Goal: Transaction & Acquisition: Purchase product/service

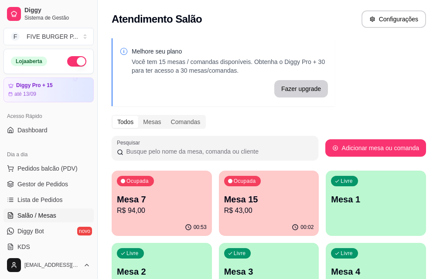
click at [154, 218] on div "Ocupada Mesa 7 R$ 94,00" at bounding box center [162, 195] width 100 height 48
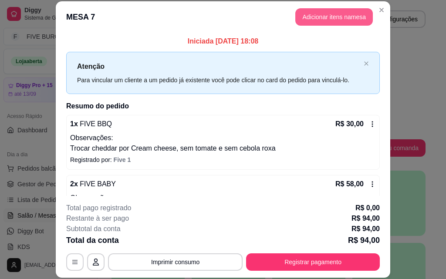
click at [355, 18] on button "Adicionar itens na mesa" at bounding box center [335, 16] width 78 height 17
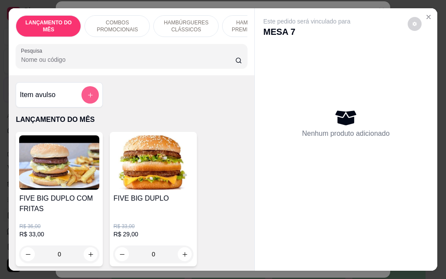
click at [83, 96] on button "add-separate-item" at bounding box center [90, 94] width 17 height 17
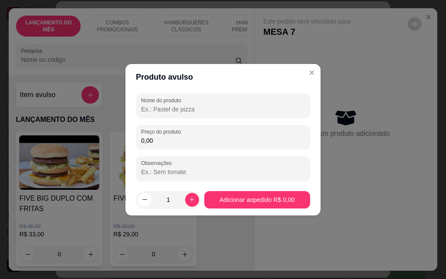
click at [183, 106] on input "Nome do produto" at bounding box center [223, 109] width 164 height 9
type input "groselha"
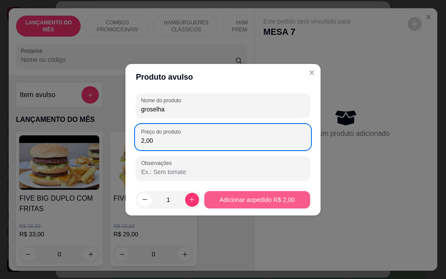
type input "2,00"
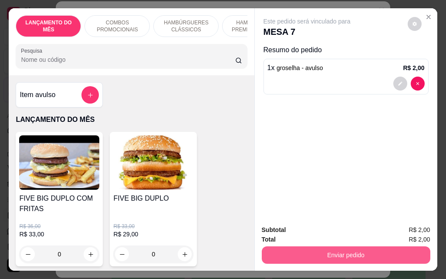
click at [341, 250] on button "Enviar pedido" at bounding box center [346, 255] width 169 height 17
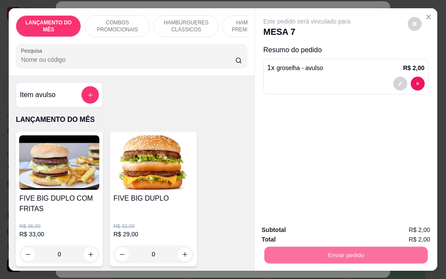
click at [331, 231] on button "Não registrar e enviar pedido" at bounding box center [317, 230] width 88 height 16
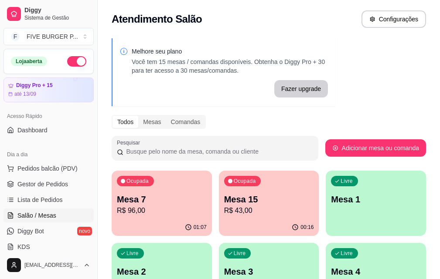
click at [242, 211] on p "R$ 43,00" at bounding box center [269, 211] width 90 height 10
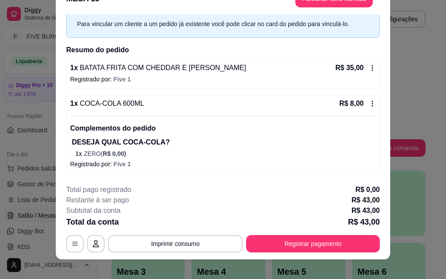
scroll to position [27, 0]
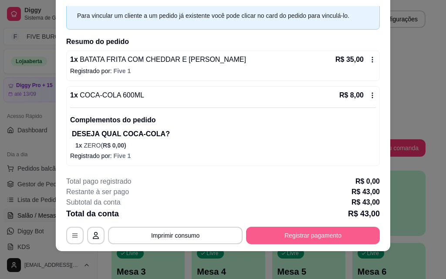
click at [286, 234] on button "Registrar pagamento" at bounding box center [313, 235] width 134 height 17
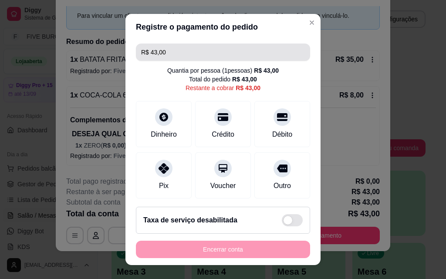
click at [175, 49] on input "R$ 43,00" at bounding box center [223, 52] width 164 height 17
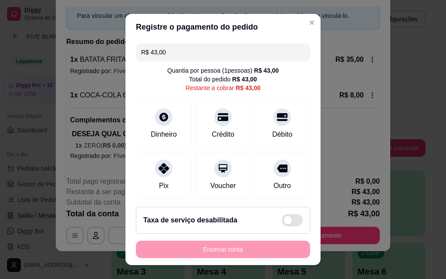
drag, startPoint x: 168, startPoint y: 54, endPoint x: 133, endPoint y: 51, distance: 35.8
click at [136, 51] on div "R$ 43,00" at bounding box center [223, 52] width 174 height 17
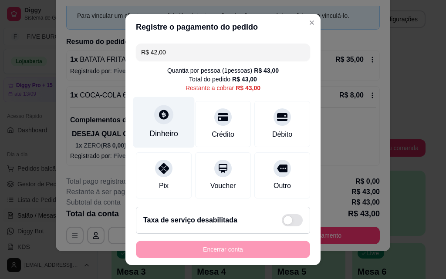
click at [173, 122] on div "Dinheiro" at bounding box center [163, 122] width 61 height 51
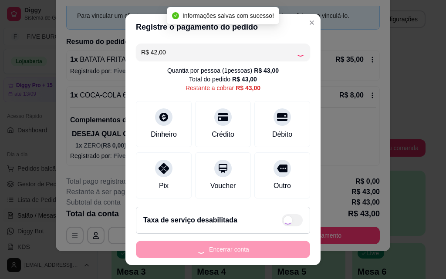
type input "R$ 1,00"
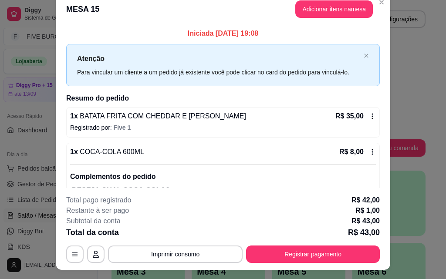
scroll to position [0, 0]
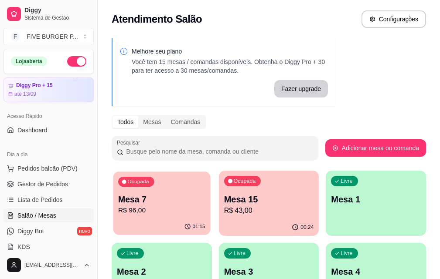
click at [153, 214] on p "R$ 96,00" at bounding box center [161, 211] width 87 height 10
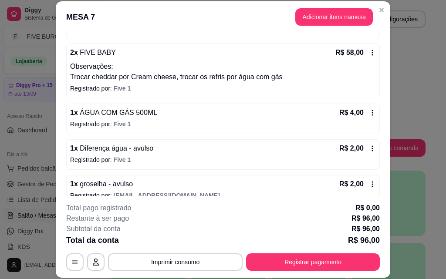
scroll to position [145, 0]
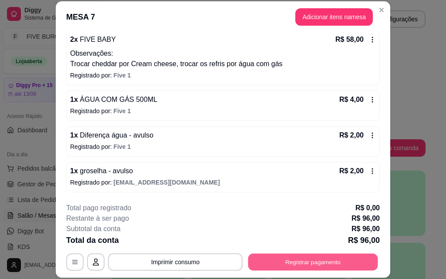
click at [347, 268] on button "Registrar pagamento" at bounding box center [314, 262] width 130 height 17
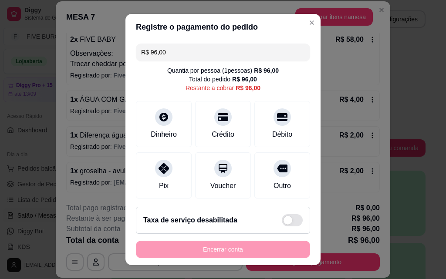
drag, startPoint x: 177, startPoint y: 55, endPoint x: 80, endPoint y: 50, distance: 97.0
click at [80, 50] on div "Registre o pagamento do pedido R$ 96,00 Quantia por pessoa ( 1 pessoas) R$ 96,0…" at bounding box center [223, 139] width 446 height 279
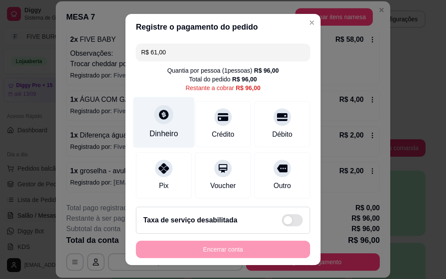
type input "R$ 61,00"
click at [168, 112] on div "Dinheiro" at bounding box center [163, 122] width 61 height 51
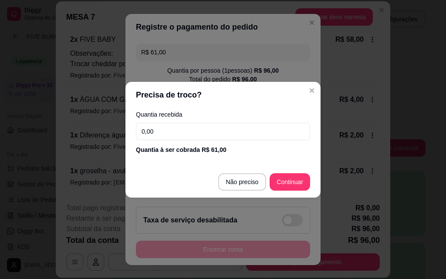
click at [180, 136] on input "0,00" at bounding box center [223, 131] width 174 height 17
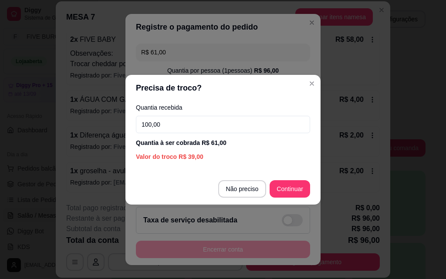
type input "100,00"
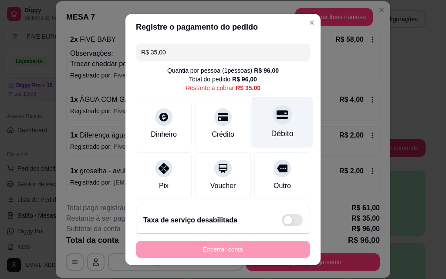
click at [272, 137] on div "Débito" at bounding box center [283, 133] width 22 height 11
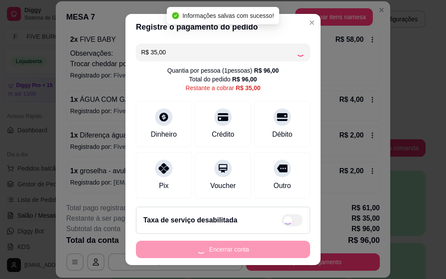
type input "R$ 0,00"
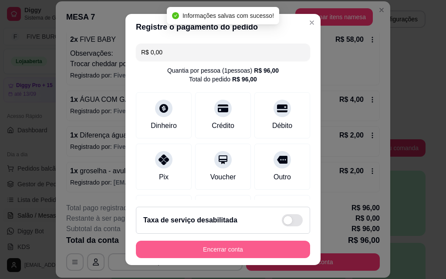
click at [264, 248] on button "Encerrar conta" at bounding box center [223, 249] width 174 height 17
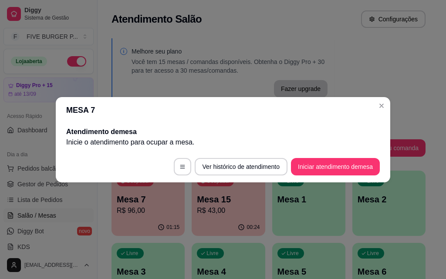
scroll to position [0, 0]
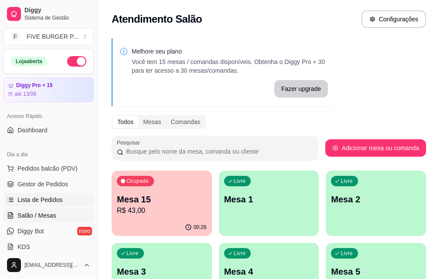
click at [31, 202] on span "Lista de Pedidos" at bounding box center [39, 200] width 45 height 9
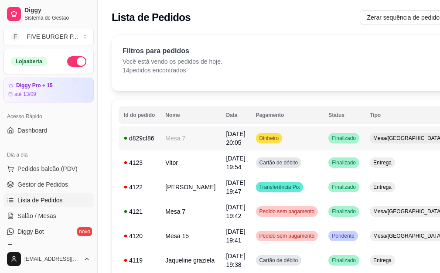
click at [255, 144] on td "Dinheiro" at bounding box center [287, 138] width 73 height 24
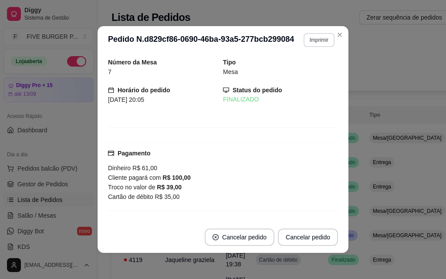
click at [319, 45] on button "Imprimir" at bounding box center [319, 40] width 31 height 14
click at [317, 70] on button "IMPRESSORA" at bounding box center [300, 71] width 63 height 14
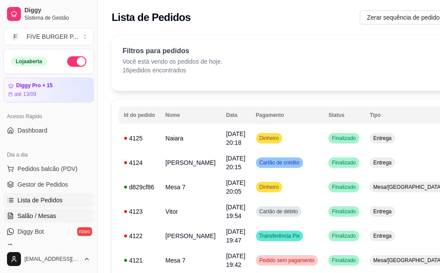
click at [42, 214] on span "Salão / Mesas" at bounding box center [36, 215] width 39 height 9
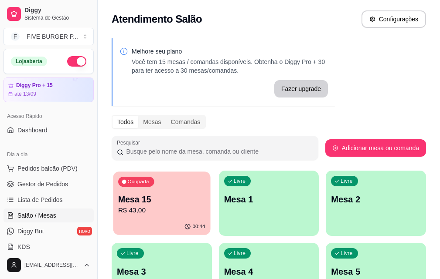
click at [162, 210] on p "R$ 43,00" at bounding box center [161, 211] width 87 height 10
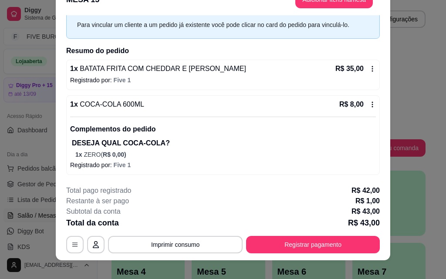
scroll to position [27, 0]
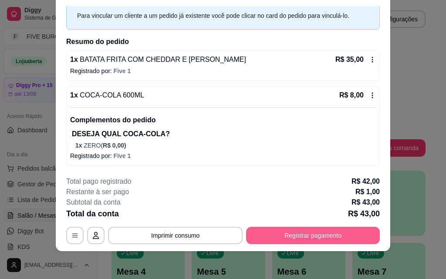
click at [348, 235] on button "Registrar pagamento" at bounding box center [313, 235] width 134 height 17
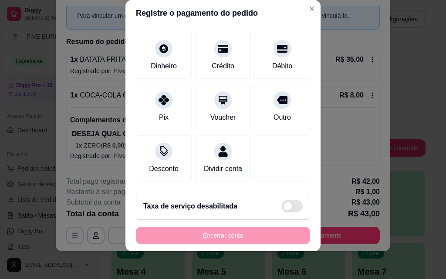
scroll to position [109, 0]
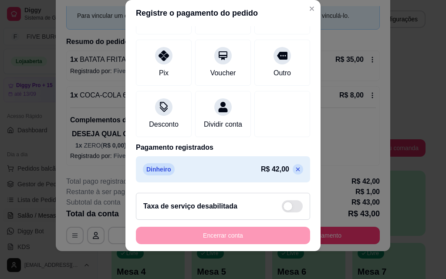
click at [296, 171] on icon at bounding box center [298, 170] width 4 height 4
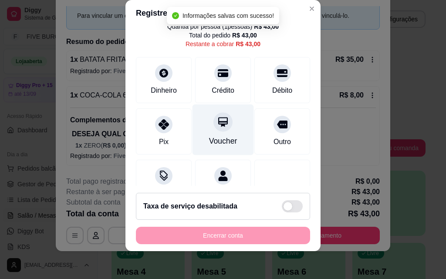
scroll to position [0, 0]
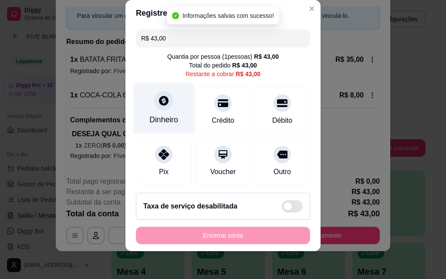
click at [172, 125] on div "Dinheiro" at bounding box center [164, 119] width 29 height 11
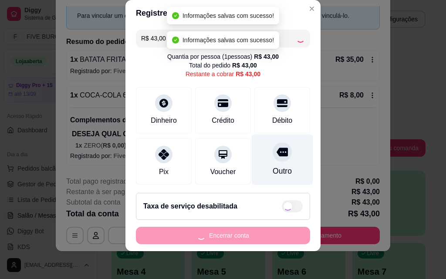
type input "R$ 0,00"
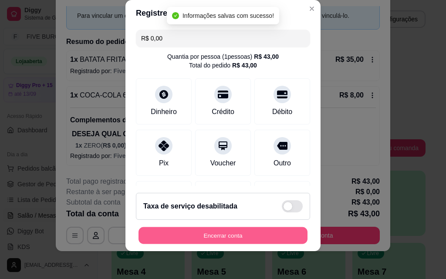
click at [250, 240] on button "Encerrar conta" at bounding box center [223, 236] width 169 height 17
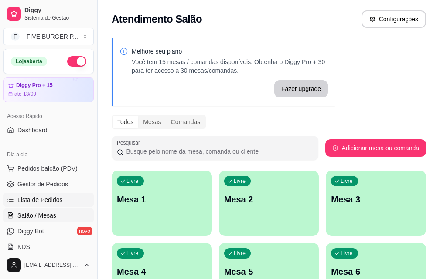
click at [31, 199] on span "Lista de Pedidos" at bounding box center [39, 200] width 45 height 9
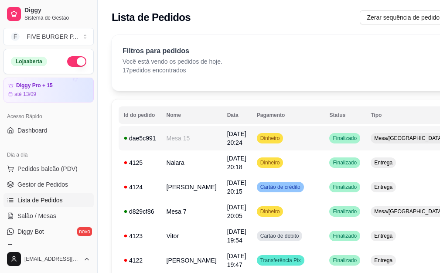
click at [324, 133] on td "Finalizado" at bounding box center [344, 138] width 41 height 24
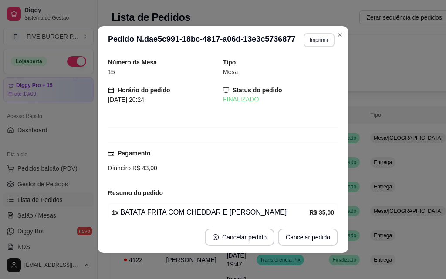
click at [314, 44] on button "Imprimir" at bounding box center [319, 40] width 31 height 14
click at [314, 66] on button "IMPRESSORA" at bounding box center [300, 71] width 63 height 14
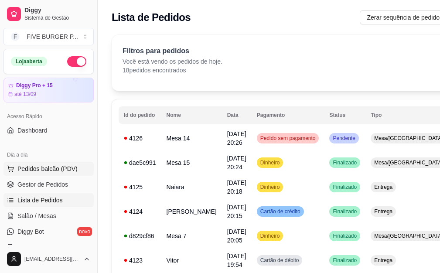
click at [68, 167] on span "Pedidos balcão (PDV)" at bounding box center [47, 168] width 60 height 9
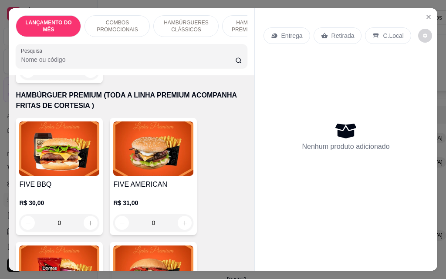
scroll to position [872, 0]
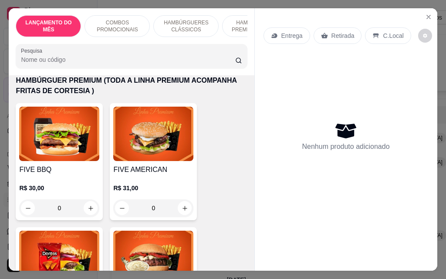
click at [91, 201] on div "0" at bounding box center [59, 208] width 80 height 17
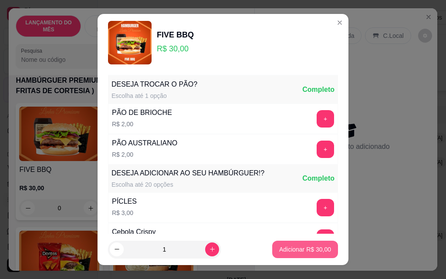
click at [273, 246] on button "Adicionar R$ 30,00" at bounding box center [306, 249] width 66 height 17
type input "1"
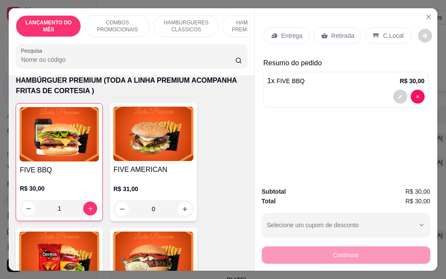
click at [291, 35] on p "Entrega" at bounding box center [292, 35] width 21 height 9
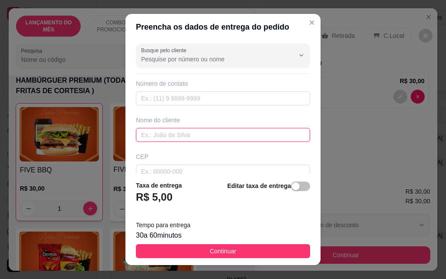
click at [215, 131] on input "text" at bounding box center [223, 135] width 174 height 14
type input "fabricio"
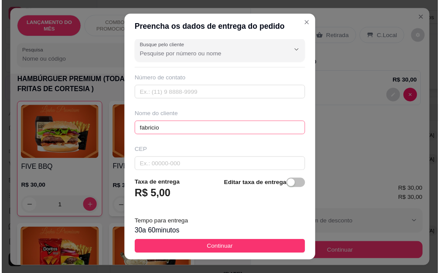
scroll to position [102, 0]
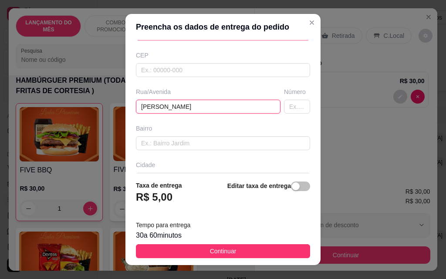
type input "[PERSON_NAME]"
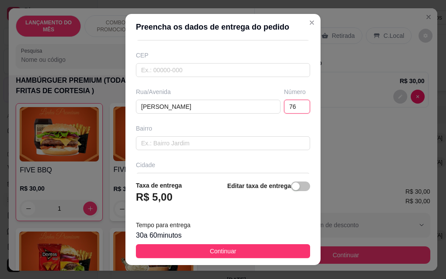
type input "76"
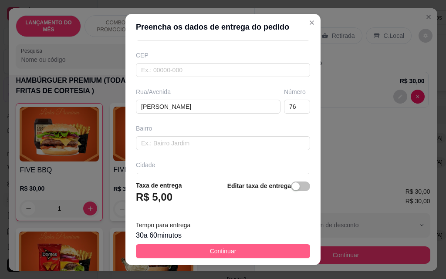
drag, startPoint x: 214, startPoint y: 261, endPoint x: 214, endPoint y: 254, distance: 6.5
click at [214, 260] on footer "Taxa de entrega R$ 5,00 Editar taxa de entrega Tempo para entrega 30 a 60 minut…" at bounding box center [223, 220] width 195 height 92
click at [214, 254] on span "Continuar" at bounding box center [223, 252] width 27 height 10
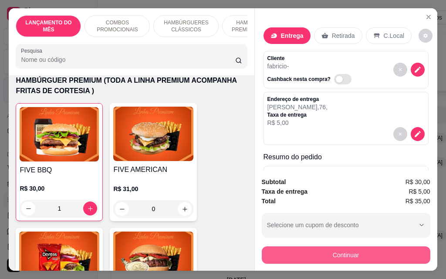
click at [368, 250] on button "Continuar" at bounding box center [346, 255] width 169 height 17
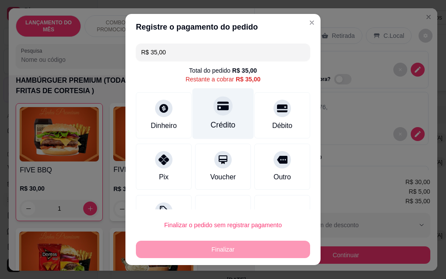
click at [219, 119] on div "Crédito" at bounding box center [223, 114] width 61 height 51
type input "R$ 0,00"
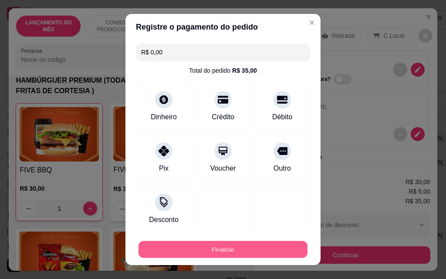
click at [240, 258] on button "Finalizar" at bounding box center [223, 250] width 169 height 17
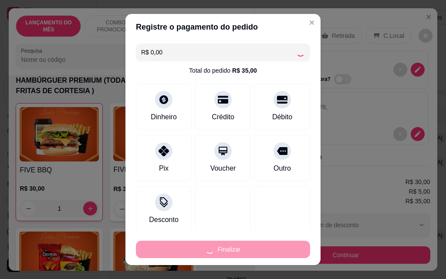
type input "0"
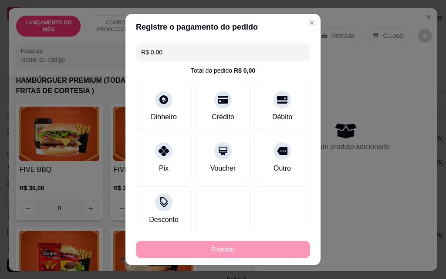
type input "-R$ 35,00"
